Goal: Information Seeking & Learning: Learn about a topic

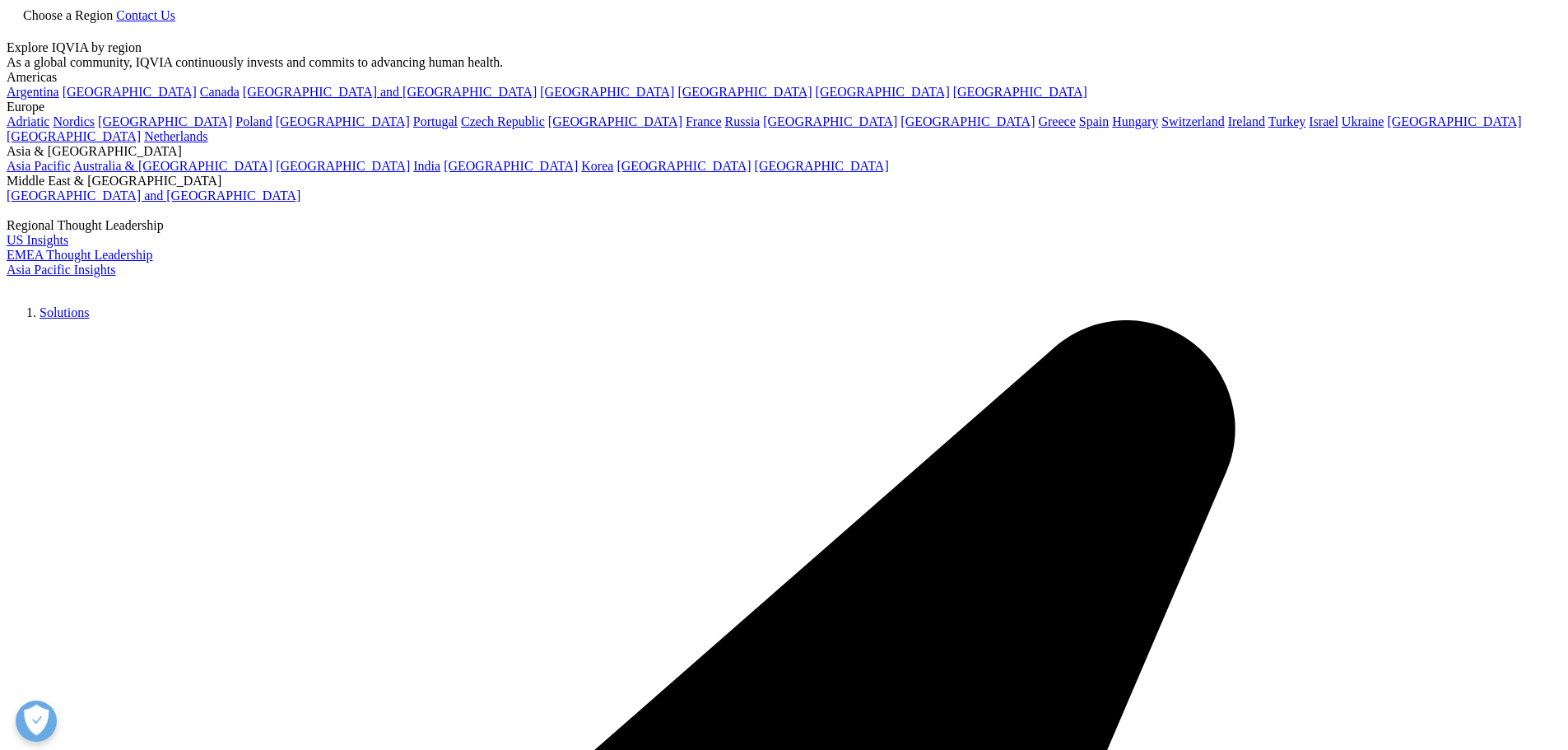
click at [20, 32] on link at bounding box center [13, 33] width 13 height 14
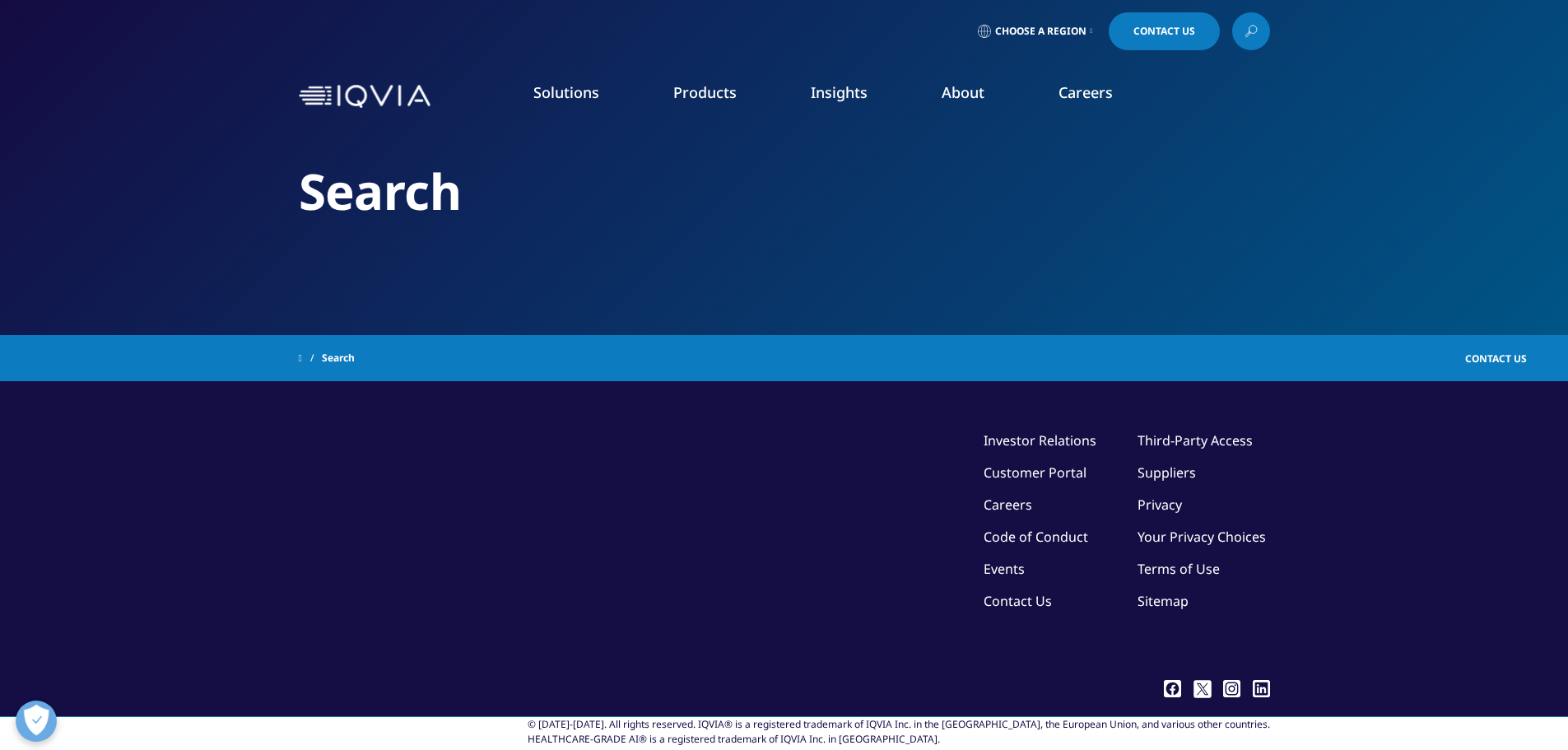
type input "SmartSolve"
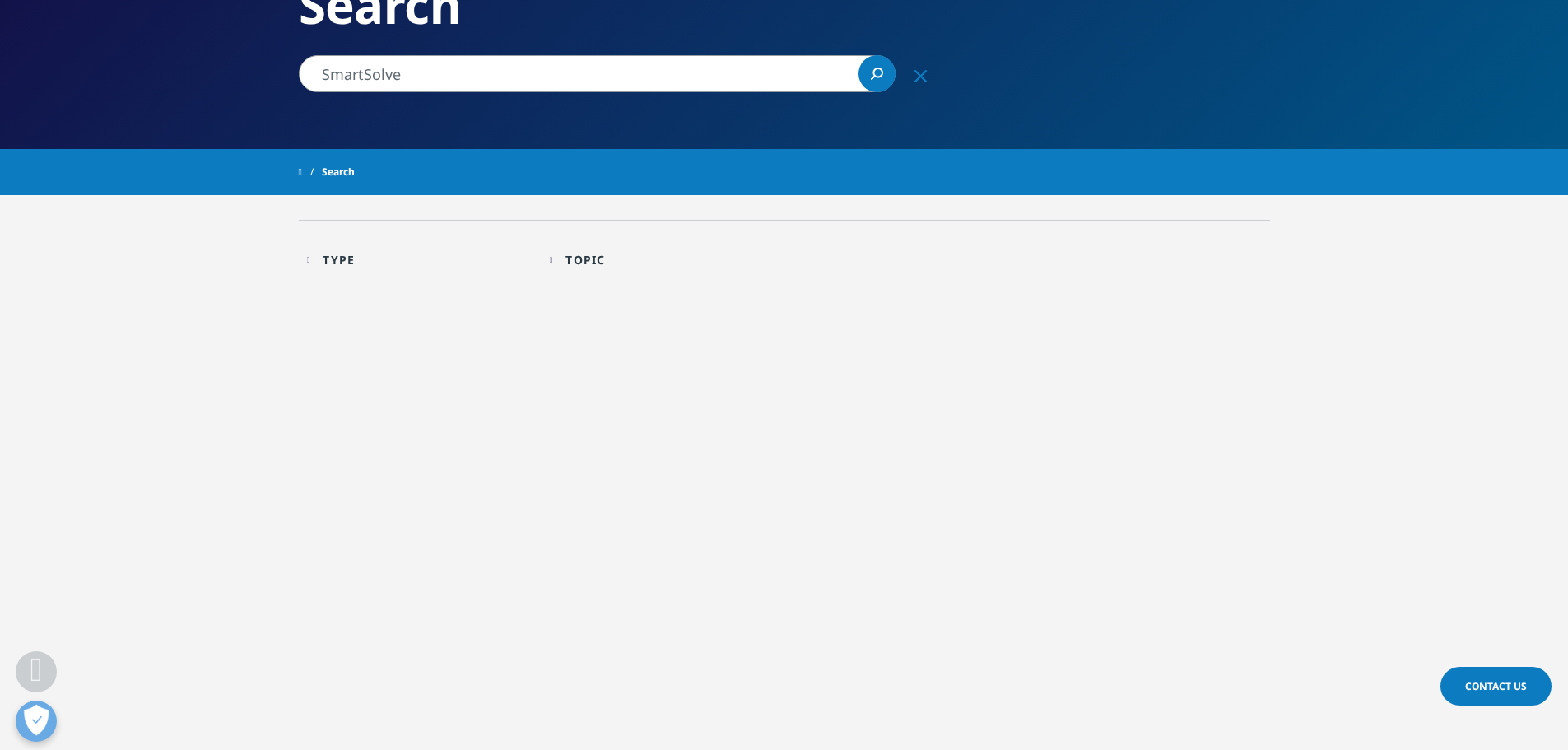
scroll to position [330, 0]
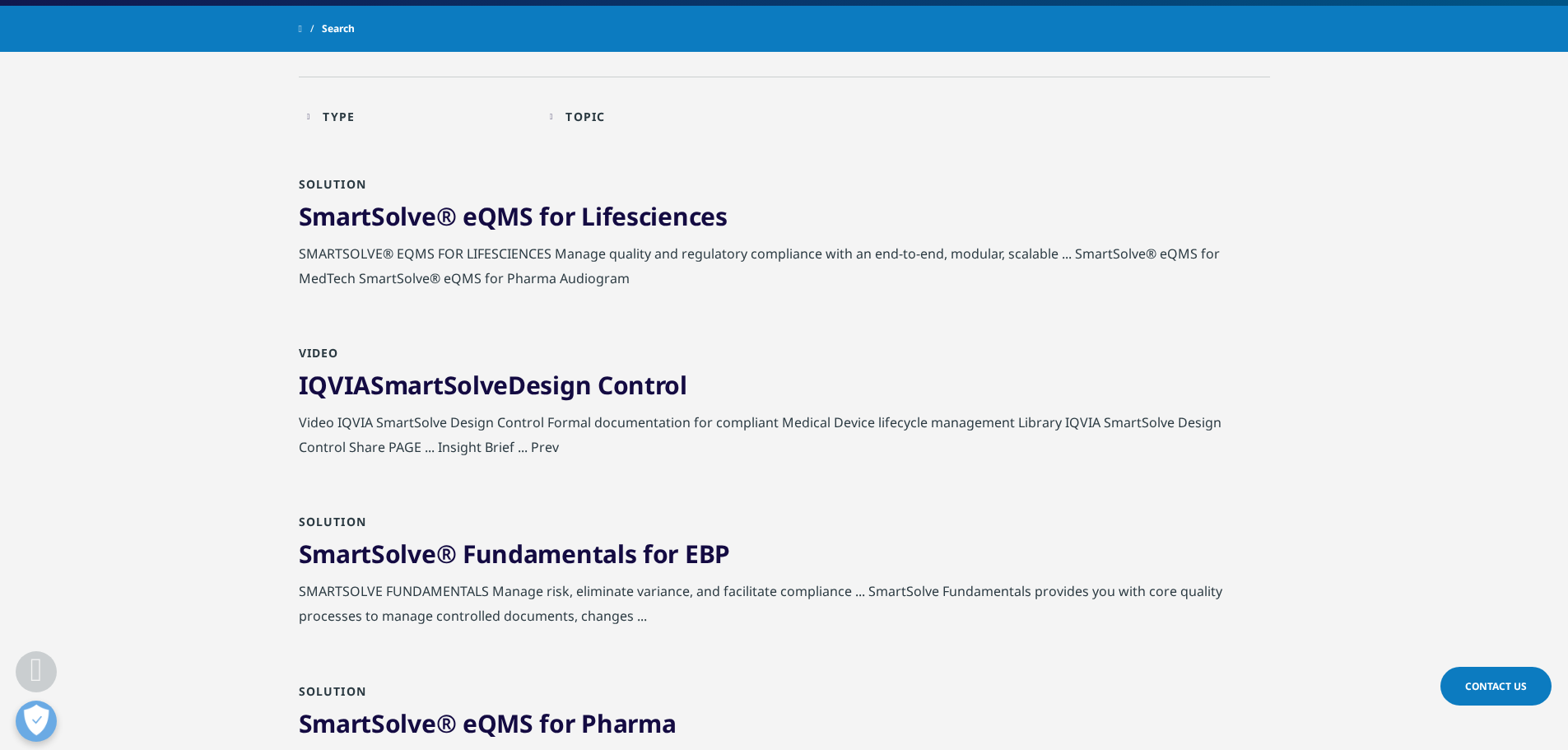
click at [693, 563] on link "SmartSolve ® Fundamentals for EBP" at bounding box center [514, 553] width 431 height 33
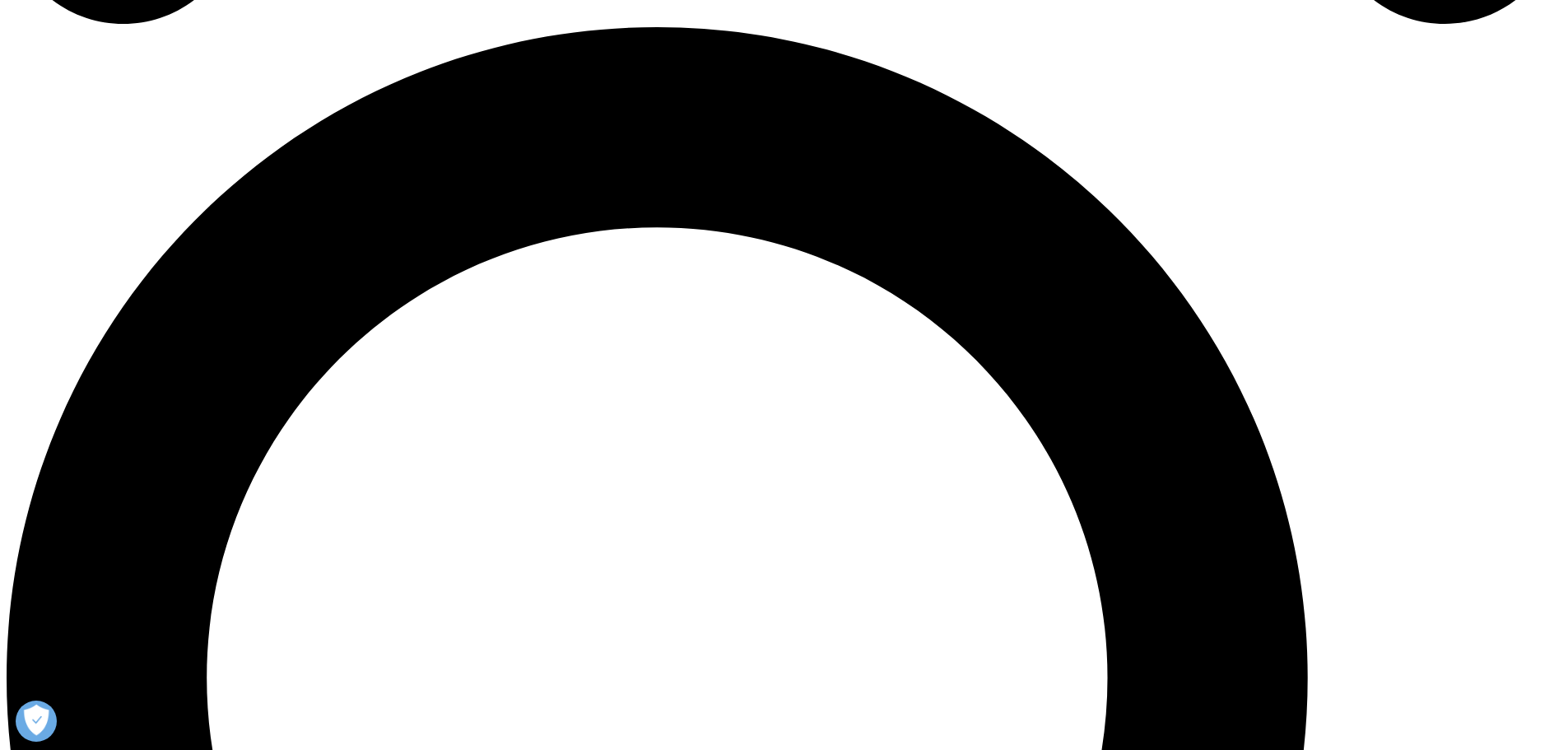
scroll to position [1564, 0]
